Goal: Find specific page/section

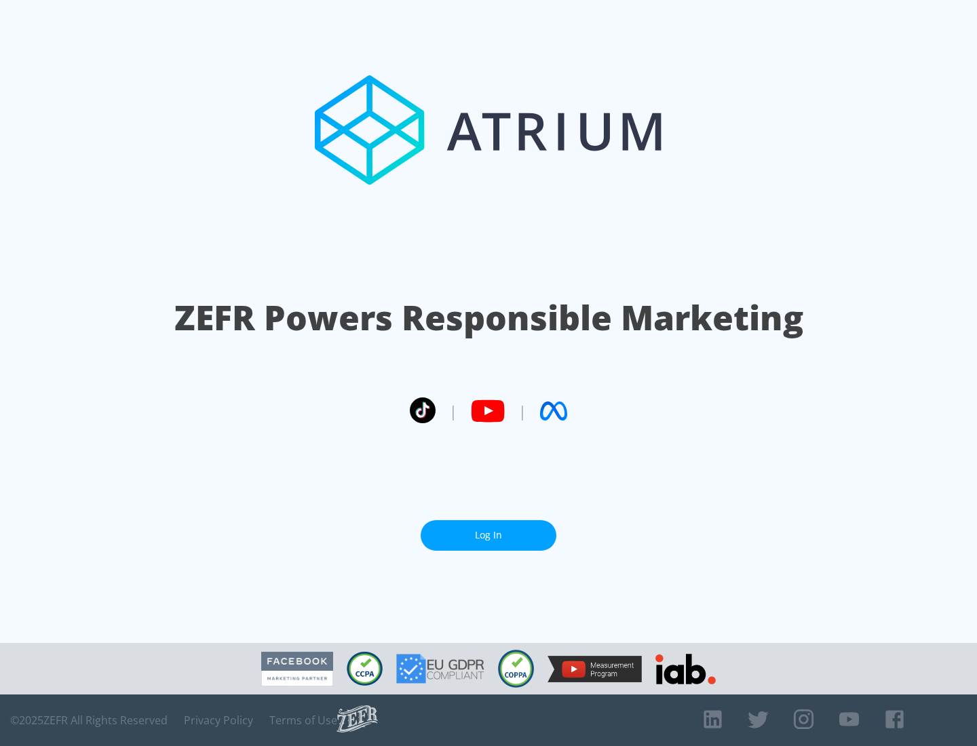
click at [488, 530] on link "Log In" at bounding box center [488, 535] width 136 height 31
